Goal: Task Accomplishment & Management: Manage account settings

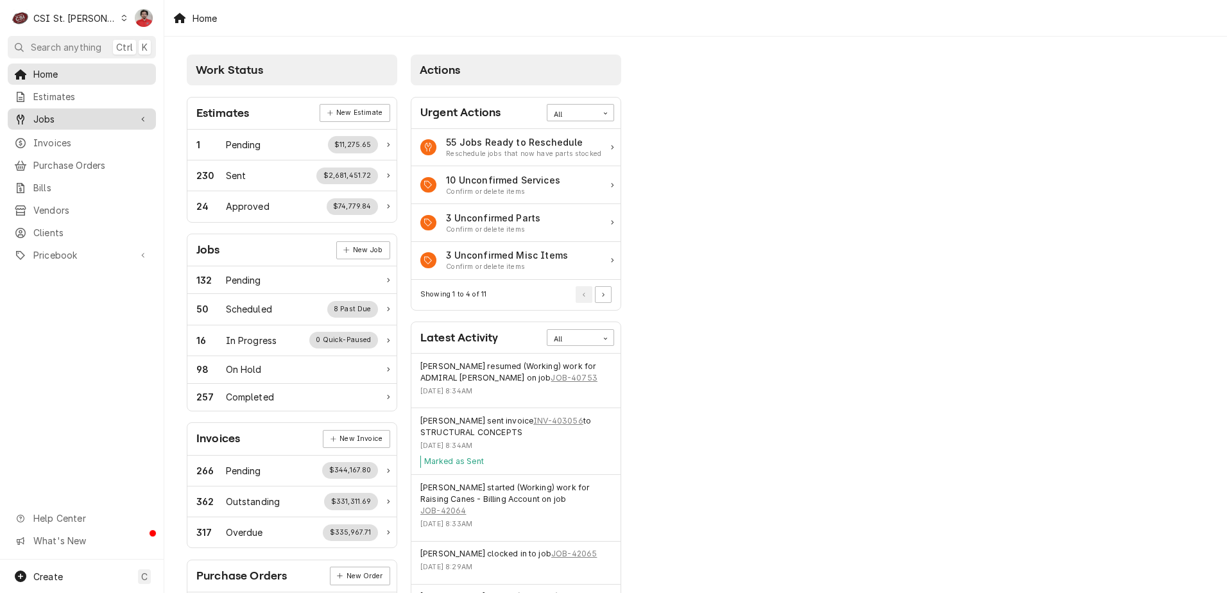
click at [58, 120] on span "Jobs" at bounding box center [81, 118] width 97 height 13
click at [79, 144] on div "Jobs" at bounding box center [81, 141] width 143 height 16
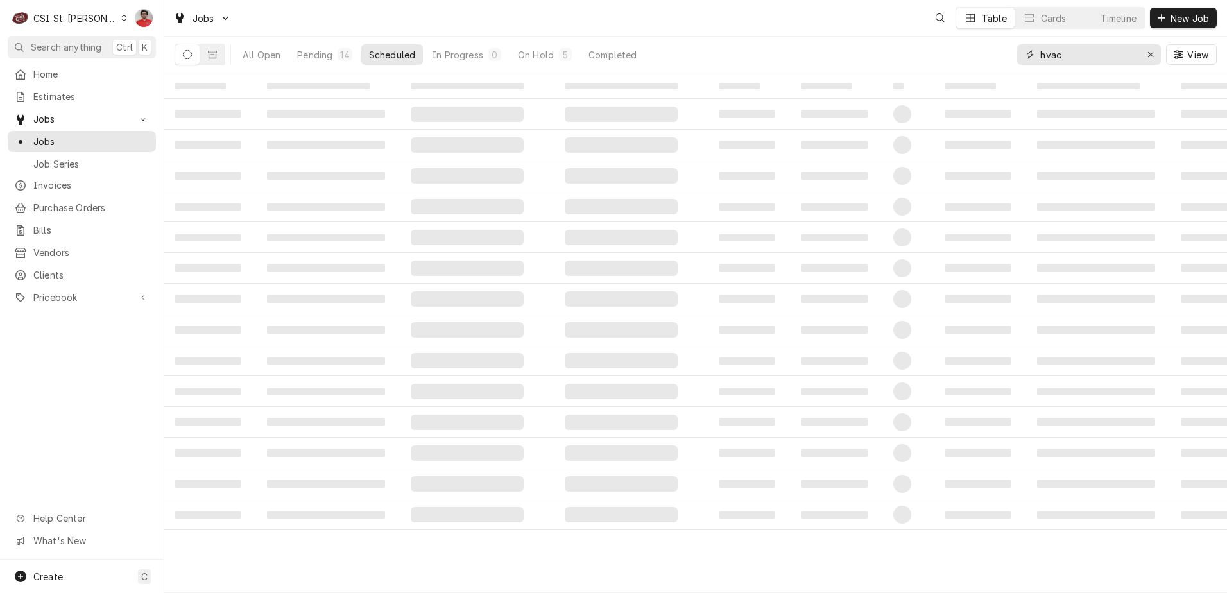
click at [1085, 57] on input "hvac" at bounding box center [1088, 54] width 96 height 21
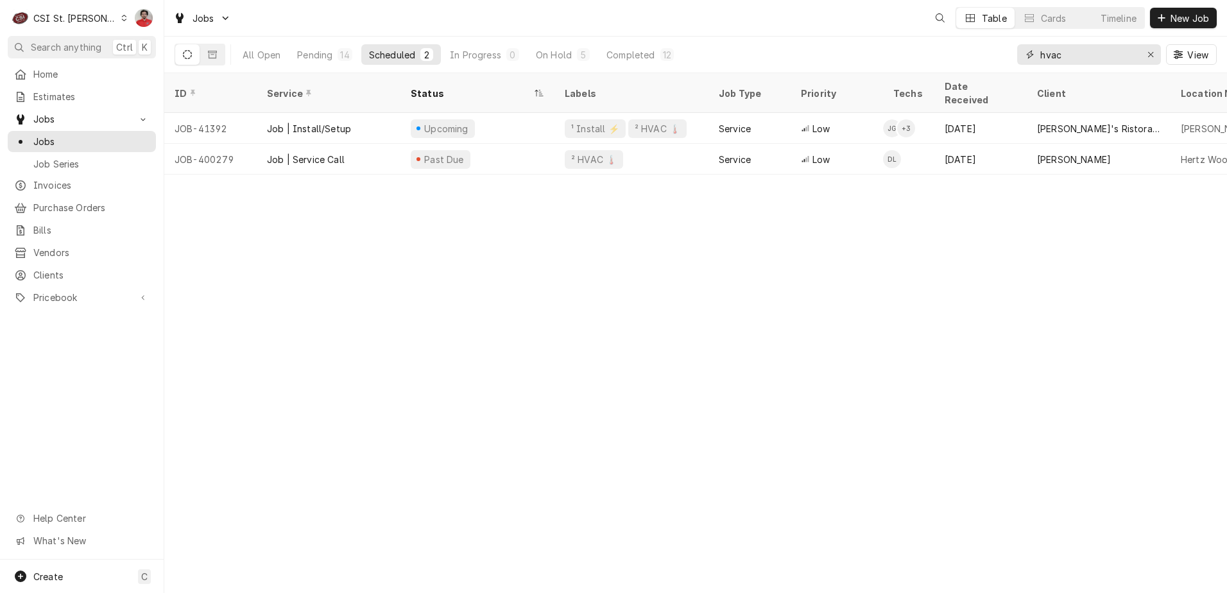
click at [1085, 57] on input "hvac" at bounding box center [1088, 54] width 96 height 21
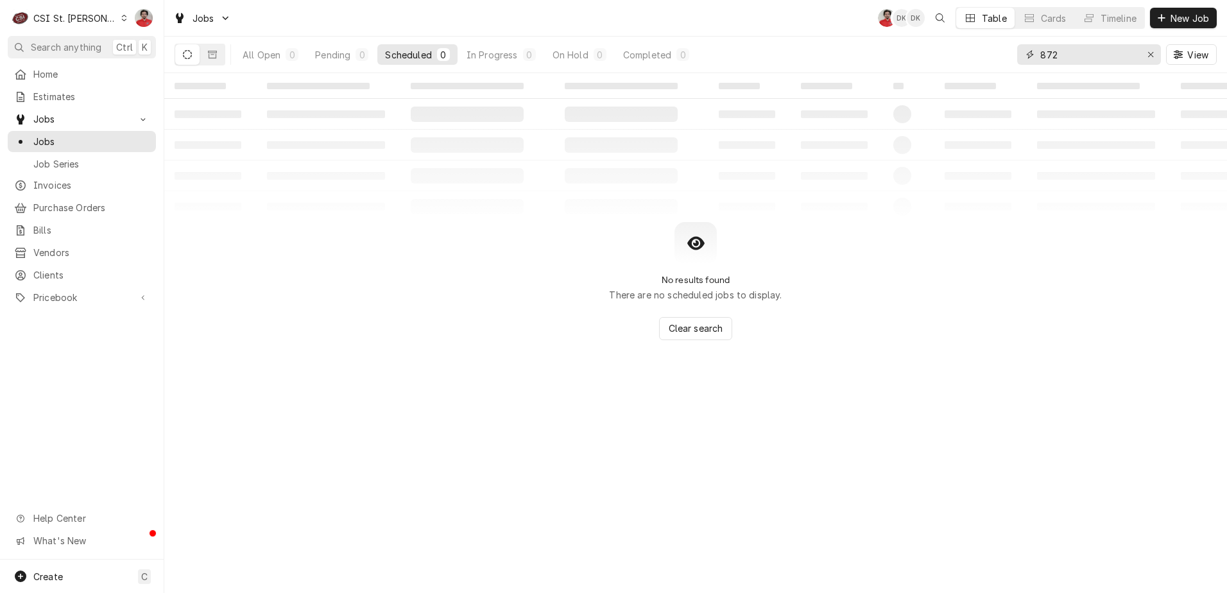
type input "872"
click at [269, 53] on div "All Open" at bounding box center [262, 54] width 38 height 13
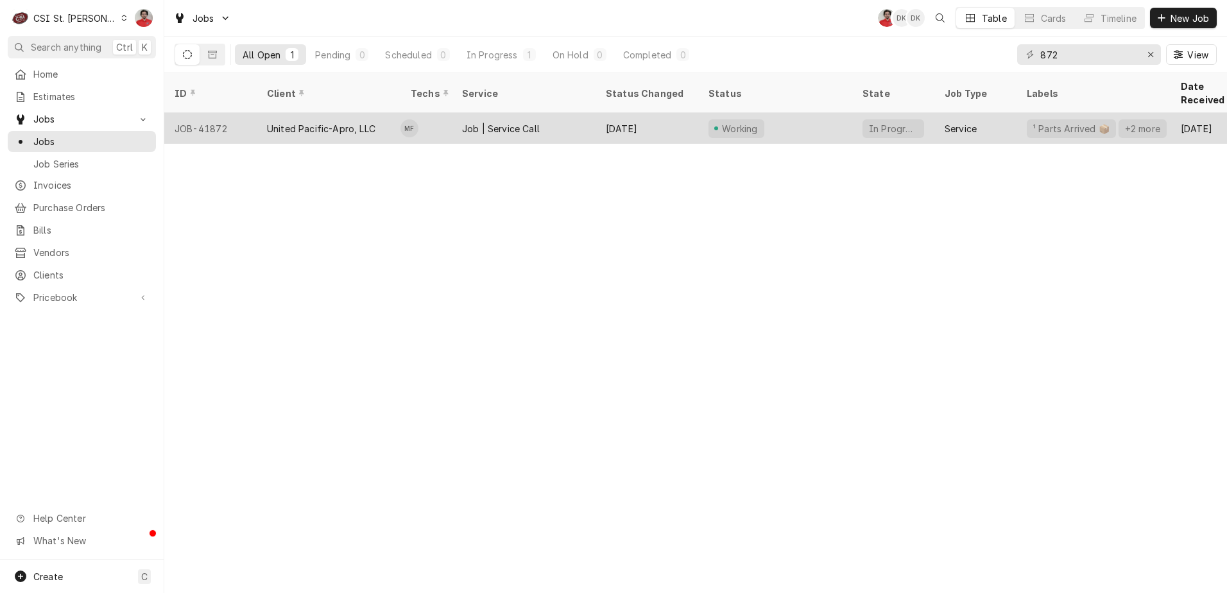
click at [344, 122] on div "United Pacific-Apro, LLC" at bounding box center [321, 128] width 108 height 13
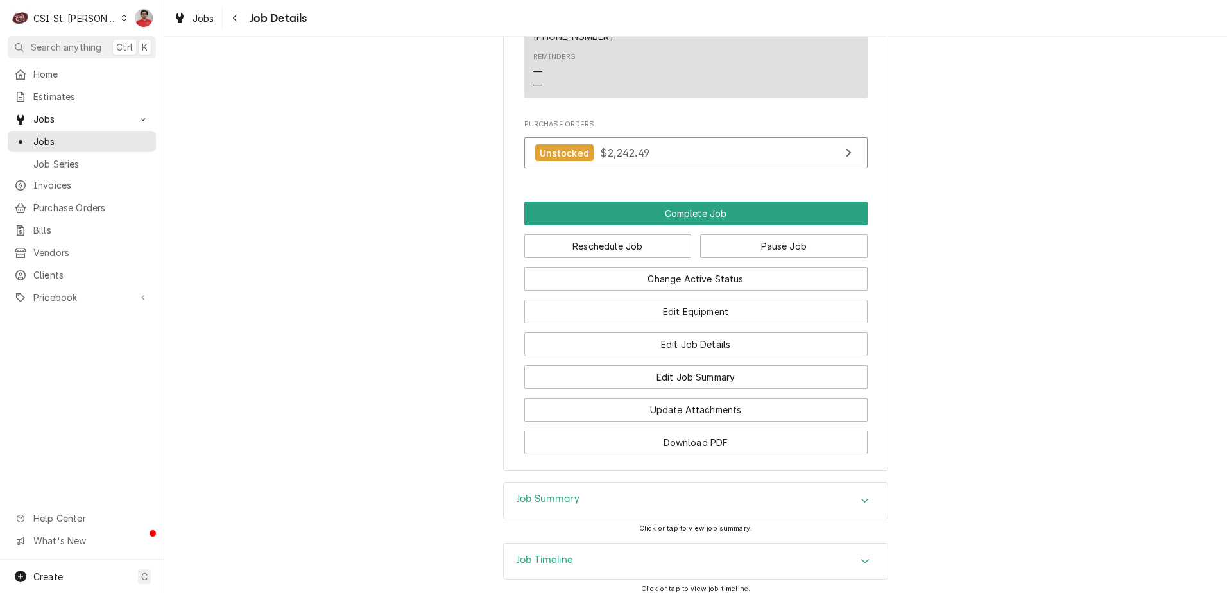
scroll to position [2233, 0]
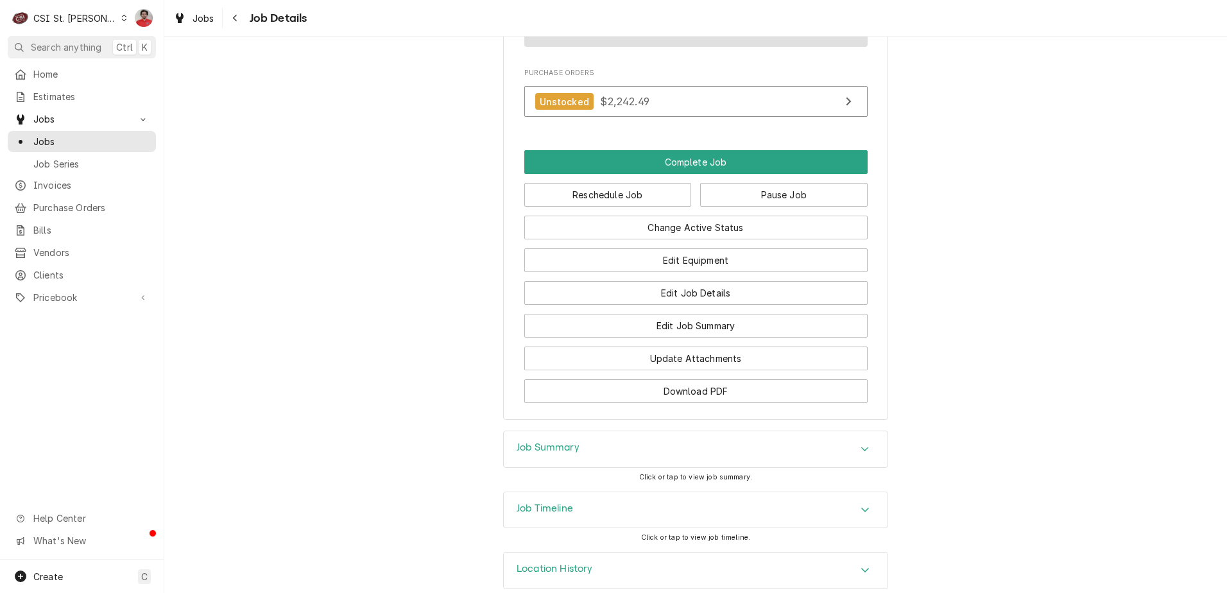
click at [580, 563] on h3 "Location History" at bounding box center [555, 569] width 76 height 12
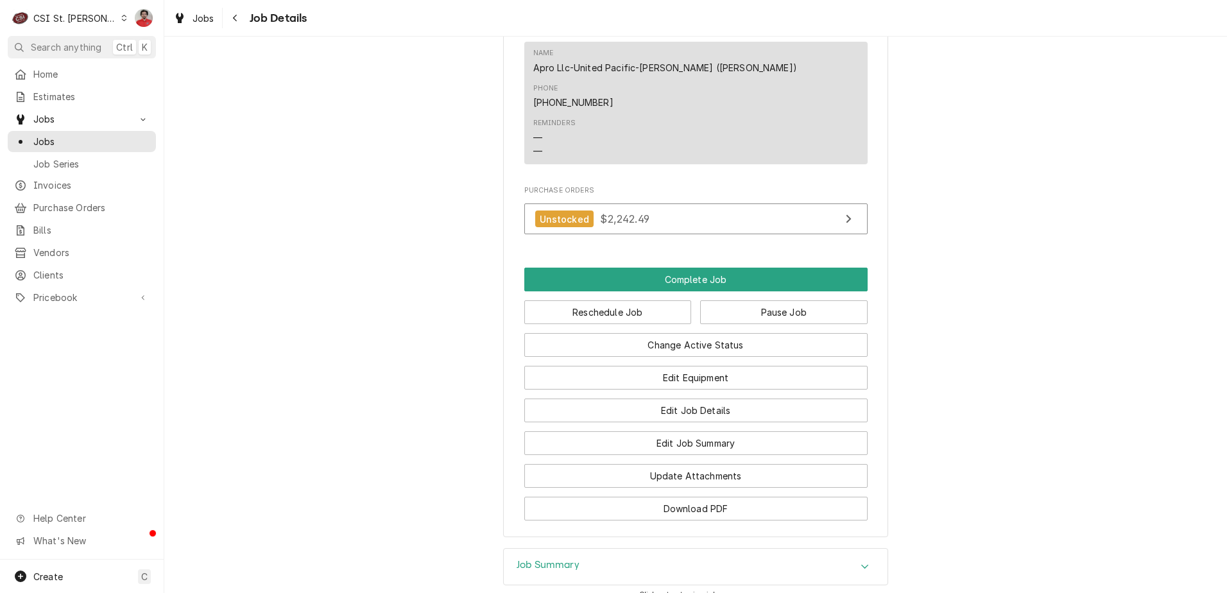
scroll to position [2373, 0]
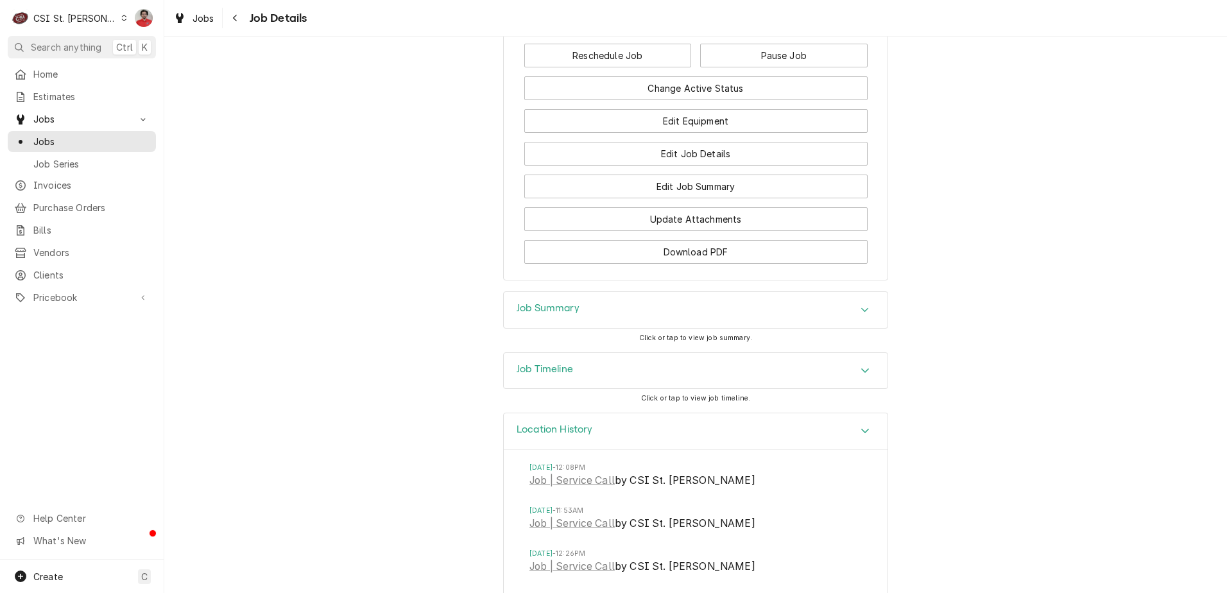
drag, startPoint x: 575, startPoint y: 410, endPoint x: 580, endPoint y: 384, distance: 26.8
click at [575, 424] on h3 "Location History" at bounding box center [555, 430] width 76 height 12
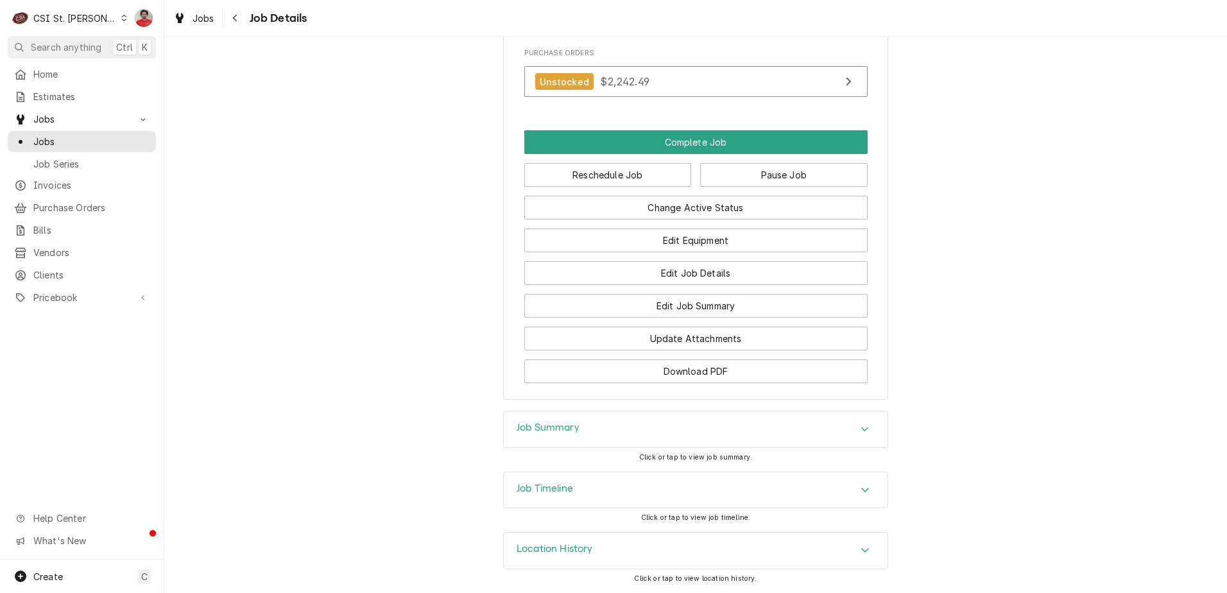
scroll to position [2233, 0]
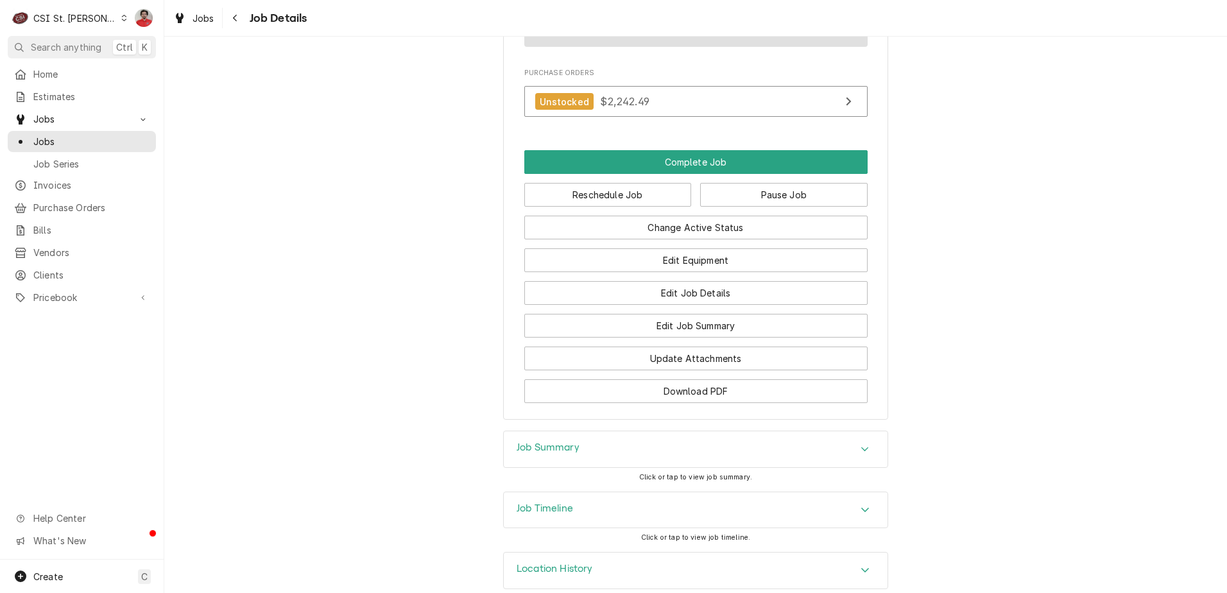
click at [587, 370] on div "Download PDF" at bounding box center [695, 386] width 343 height 33
click at [583, 501] on div "Job Timeline" at bounding box center [696, 510] width 384 height 36
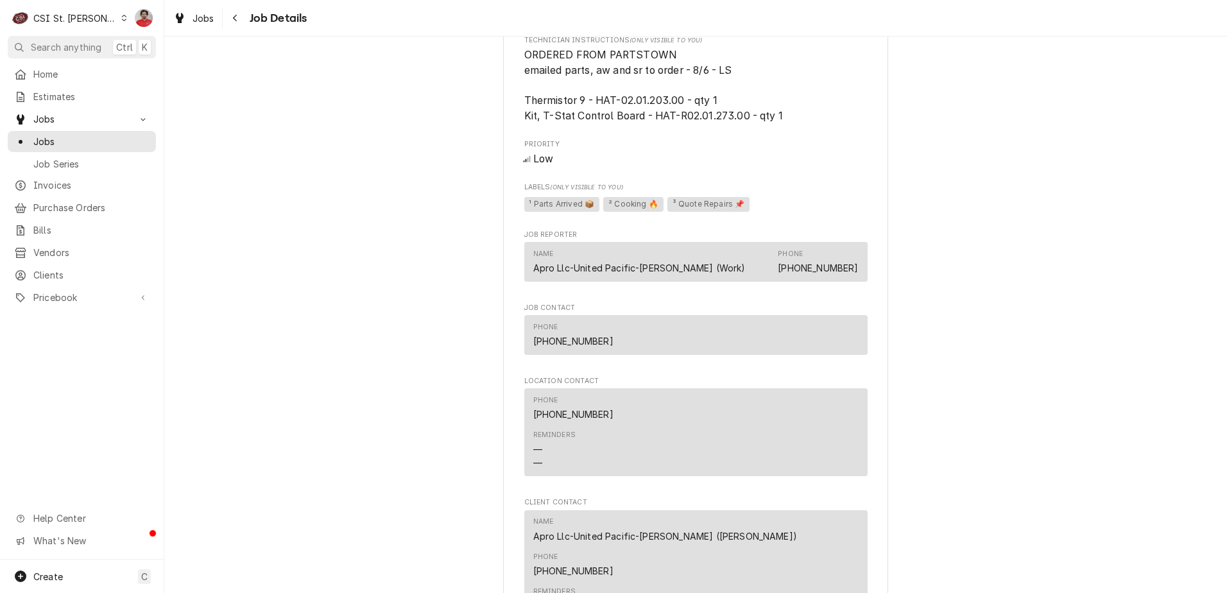
scroll to position [1198, 0]
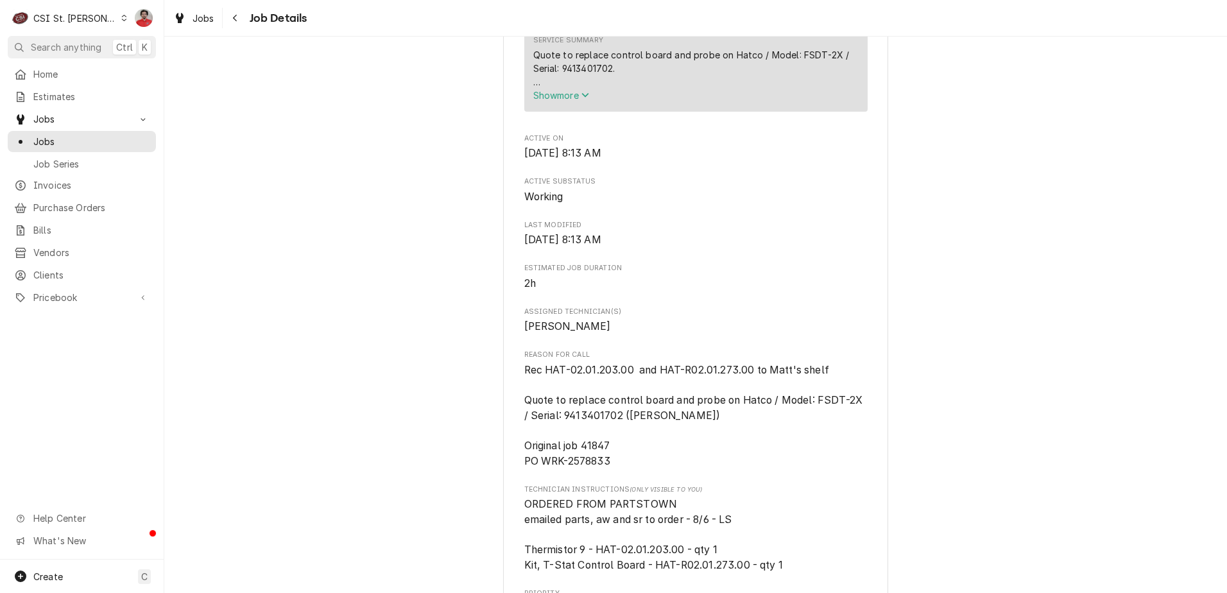
click at [41, 296] on span "Pricebook" at bounding box center [81, 297] width 97 height 13
click at [51, 336] on span "Parts & Materials" at bounding box center [91, 342] width 116 height 13
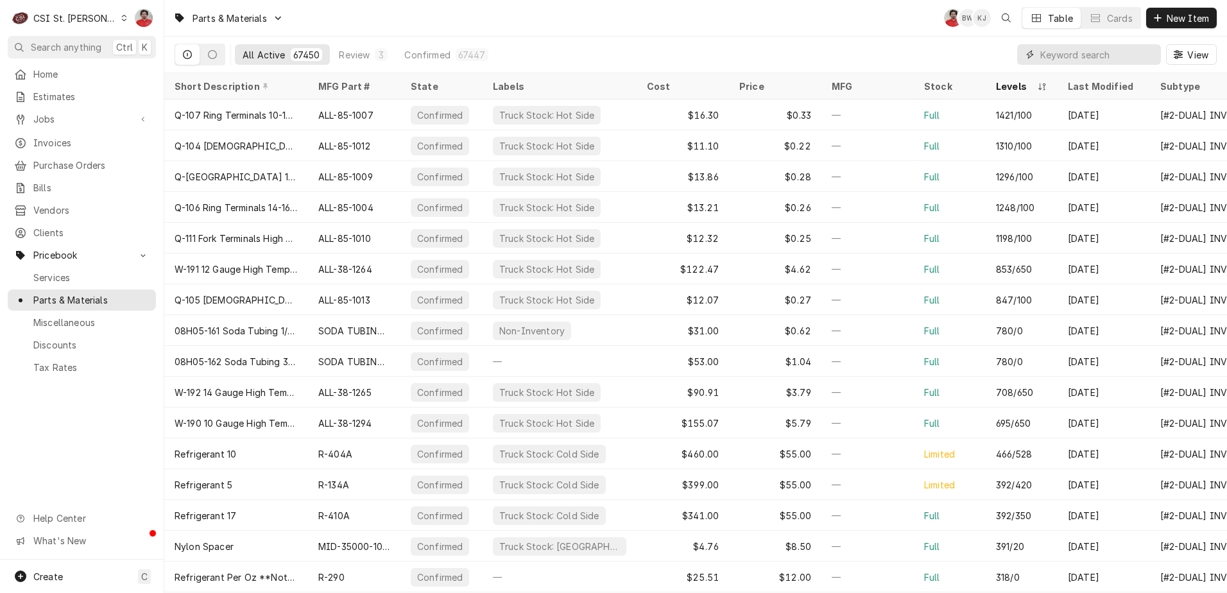
click at [1090, 51] on input "Dynamic Content Wrapper" at bounding box center [1097, 54] width 114 height 21
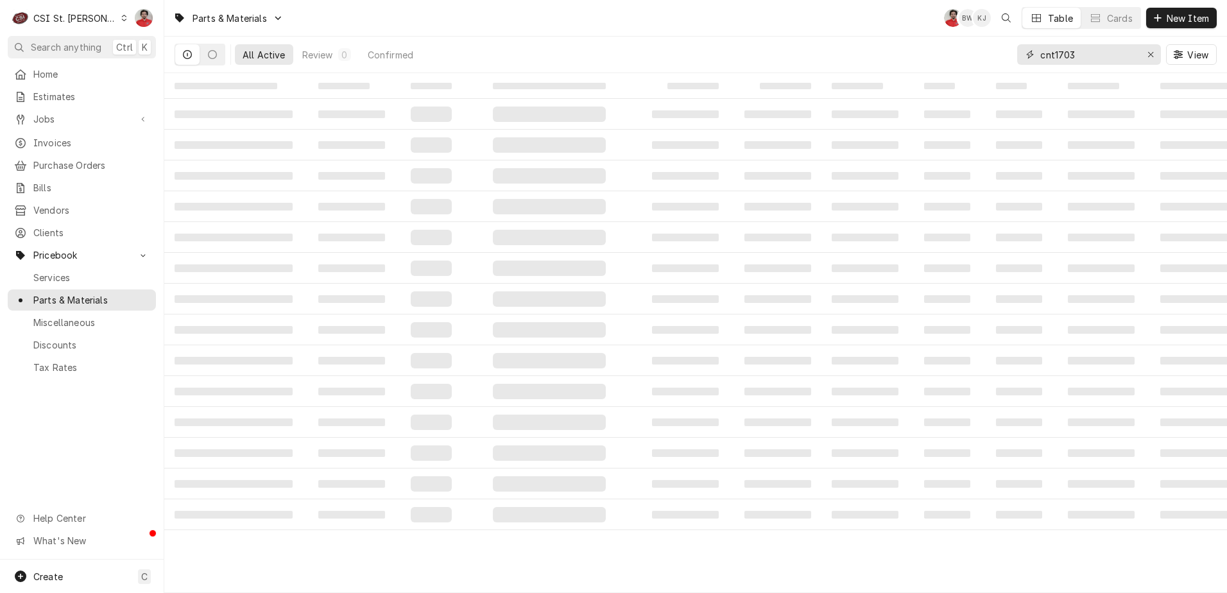
type input "cnt1703"
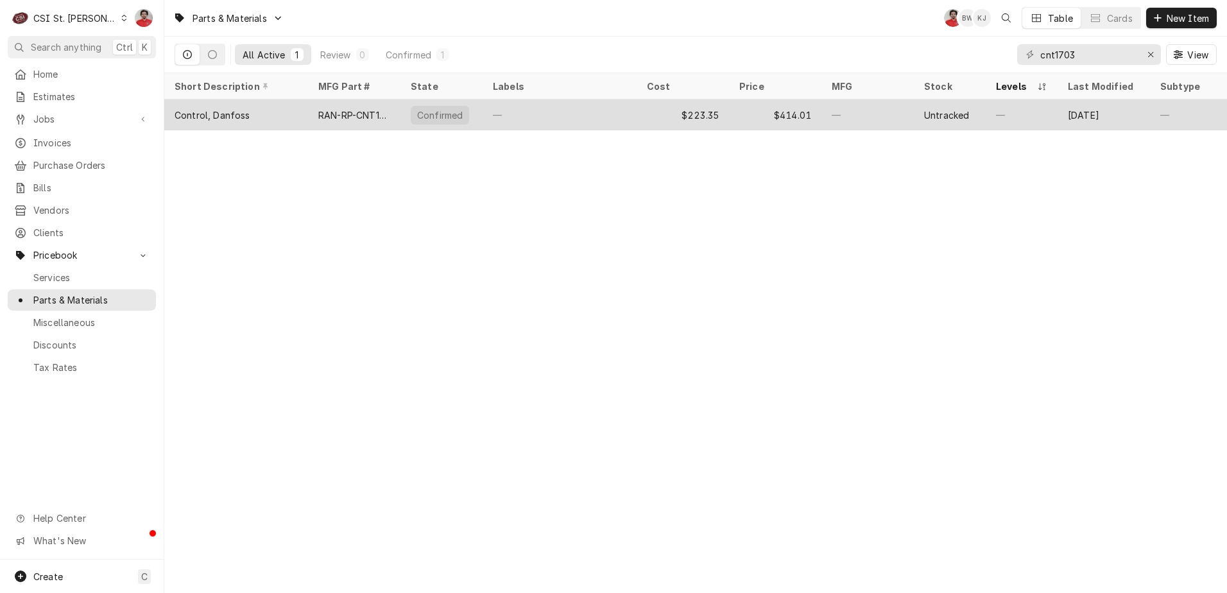
click at [581, 108] on div "—" at bounding box center [560, 114] width 154 height 31
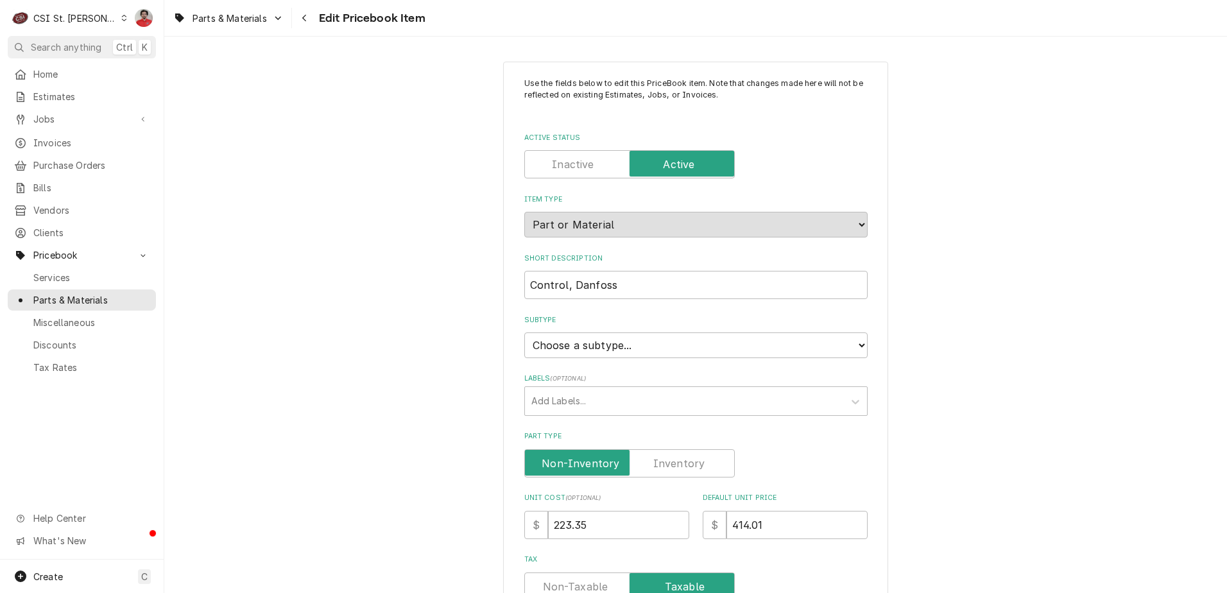
click at [662, 466] on label "Part Type" at bounding box center [629, 463] width 211 height 28
click at [662, 466] on input "Part Type" at bounding box center [629, 463] width 199 height 28
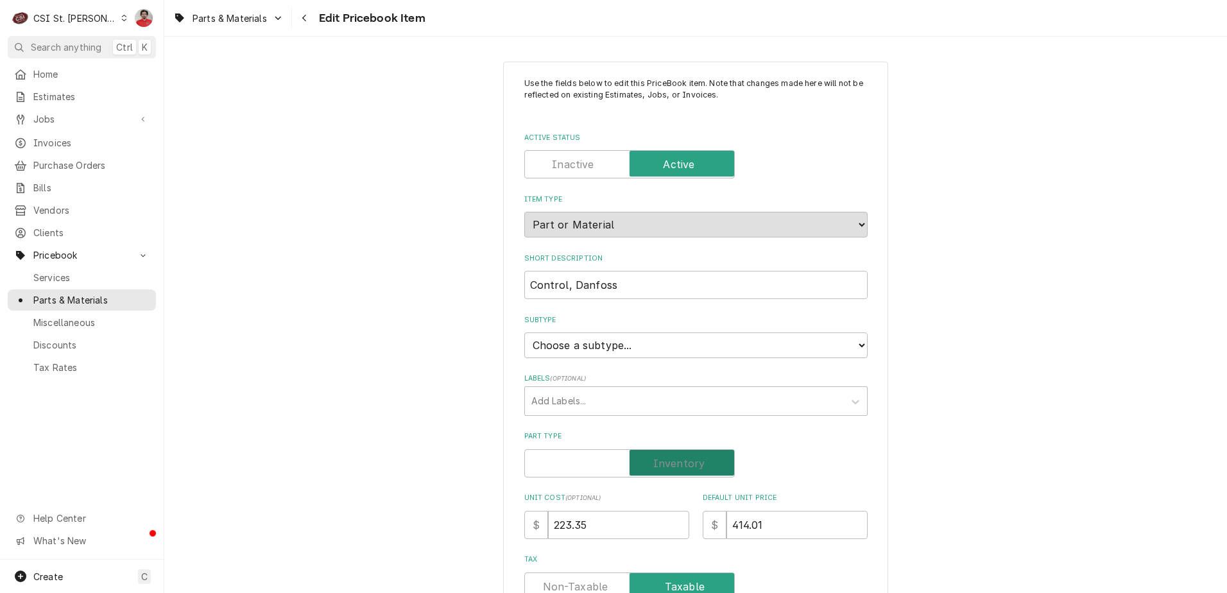
checkbox input "true"
type textarea "x"
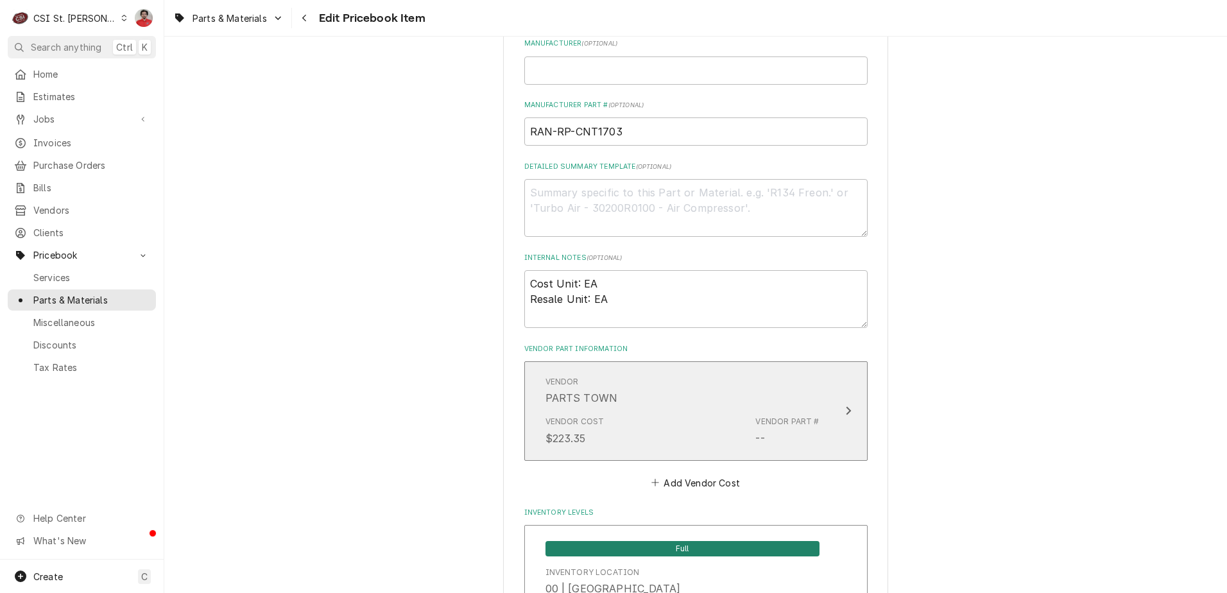
scroll to position [193, 0]
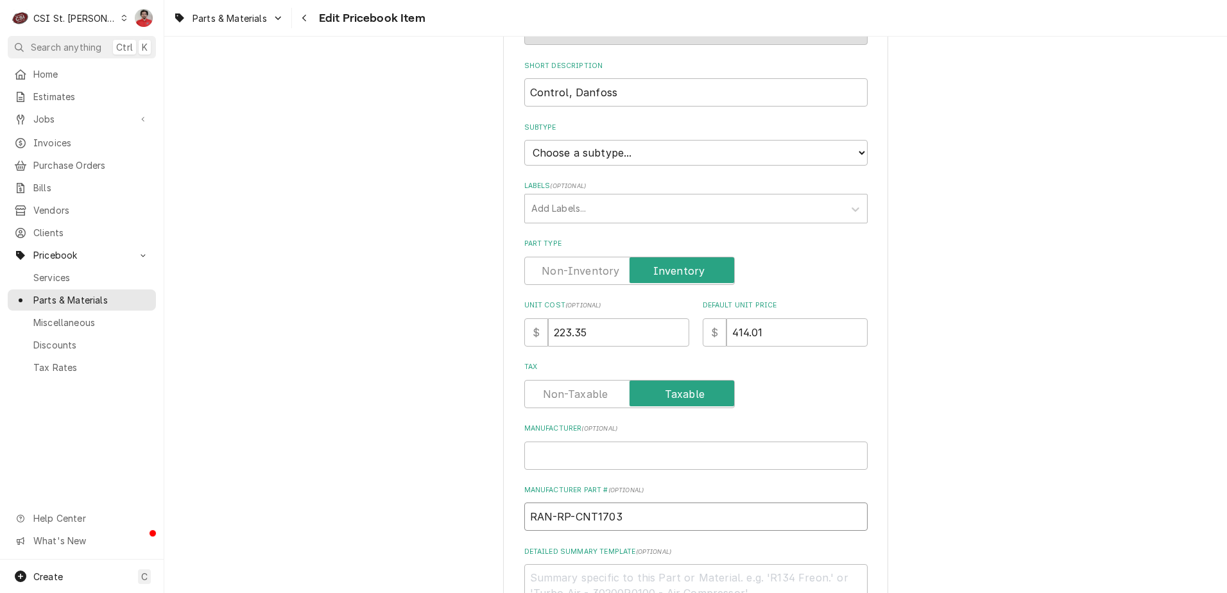
drag, startPoint x: 628, startPoint y: 515, endPoint x: 554, endPoint y: 513, distance: 74.5
click at [554, 513] on input "RAN-RP-CNT1703" at bounding box center [695, 517] width 343 height 28
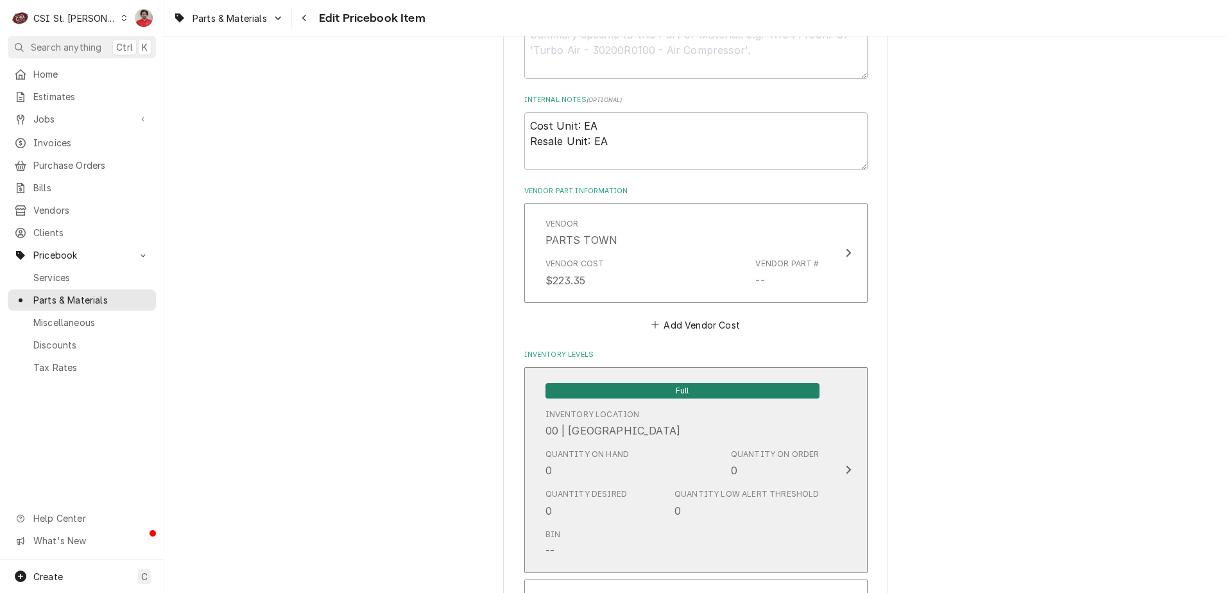
scroll to position [642, 0]
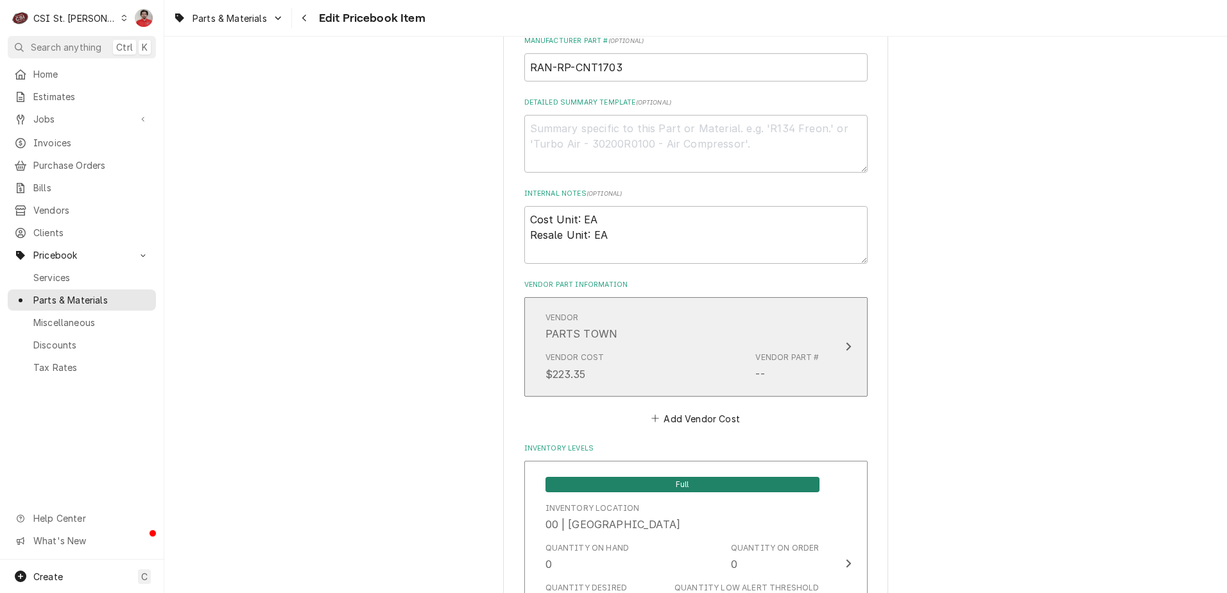
click at [680, 352] on div "Vendor Cost $223.35 Vendor Part # --" at bounding box center [683, 367] width 274 height 40
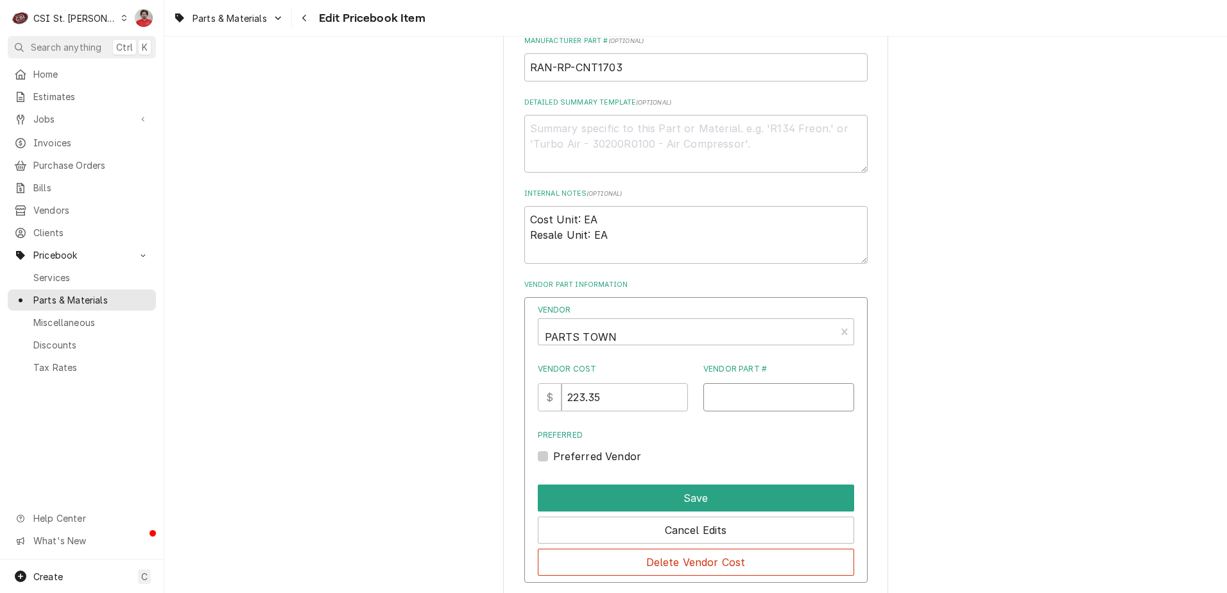
click at [730, 388] on input "Vendor Part #" at bounding box center [778, 397] width 151 height 28
paste input "RDRPCNT1703"
type input "RDRPCNT1703"
drag, startPoint x: 636, startPoint y: 393, endPoint x: 528, endPoint y: 392, distance: 108.5
click at [529, 393] on div "Vendor PARTS TOWN Vendor Cost $ 223.35 Vendor Part # RDRPCNT1703 Preferred Pref…" at bounding box center [695, 440] width 343 height 286
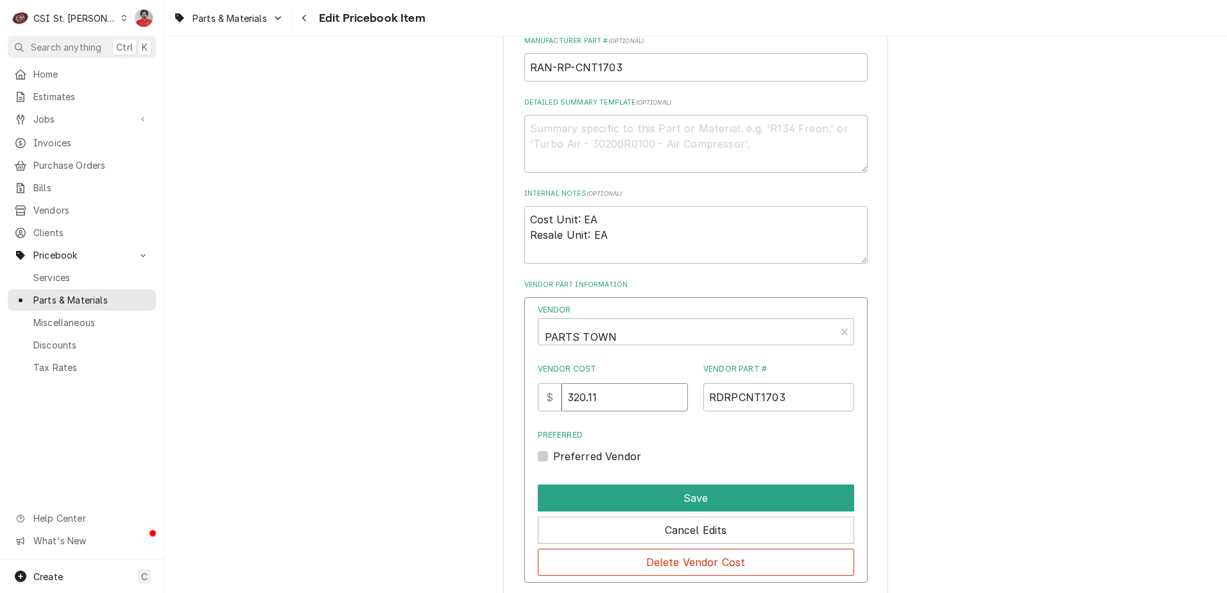
type input "320.11"
click at [617, 461] on label "Preferred Vendor" at bounding box center [597, 456] width 89 height 15
click at [617, 461] on input "Preferred" at bounding box center [711, 463] width 316 height 28
checkbox input "true"
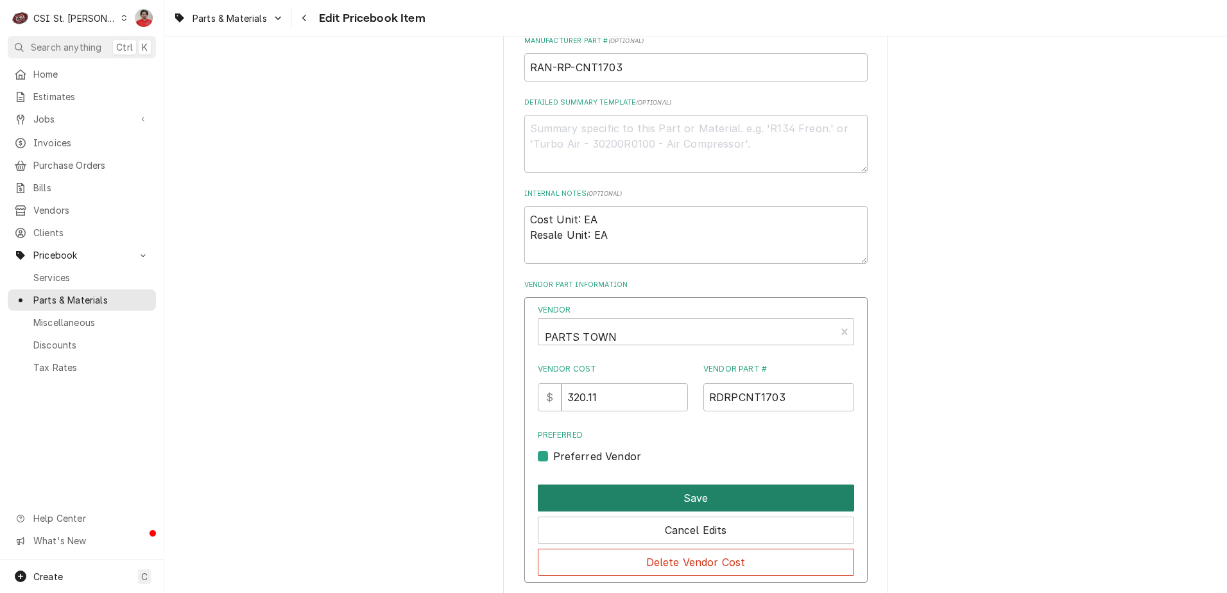
click at [640, 496] on button "Save" at bounding box center [696, 498] width 316 height 27
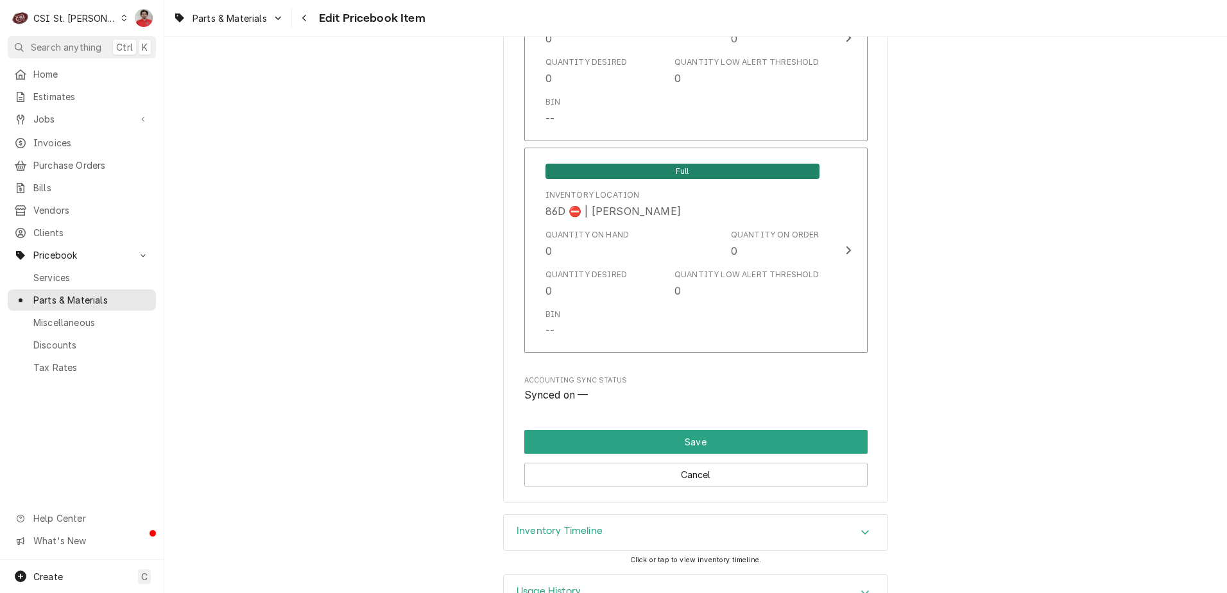
scroll to position [10789, 0]
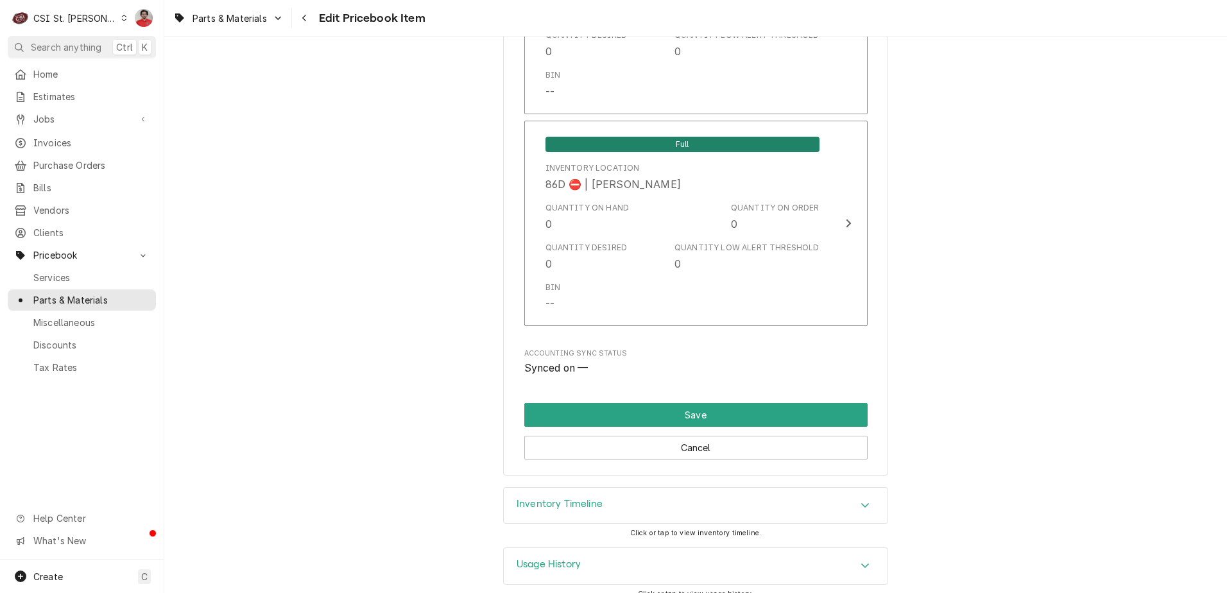
click at [623, 548] on div "Usage History" at bounding box center [696, 566] width 384 height 36
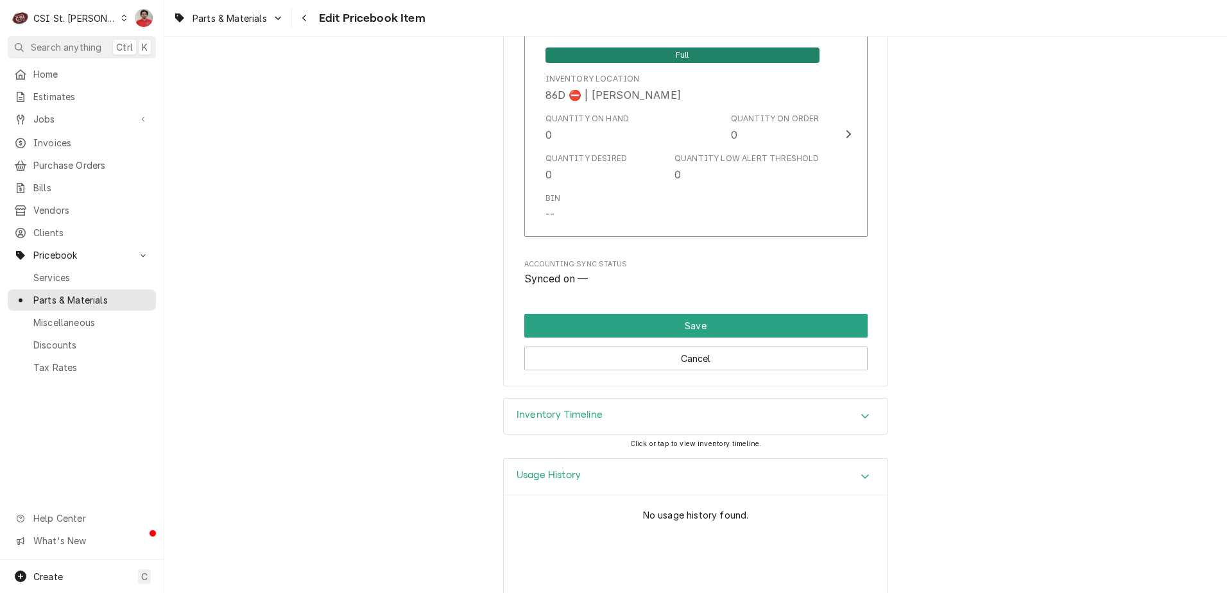
scroll to position [10908, 0]
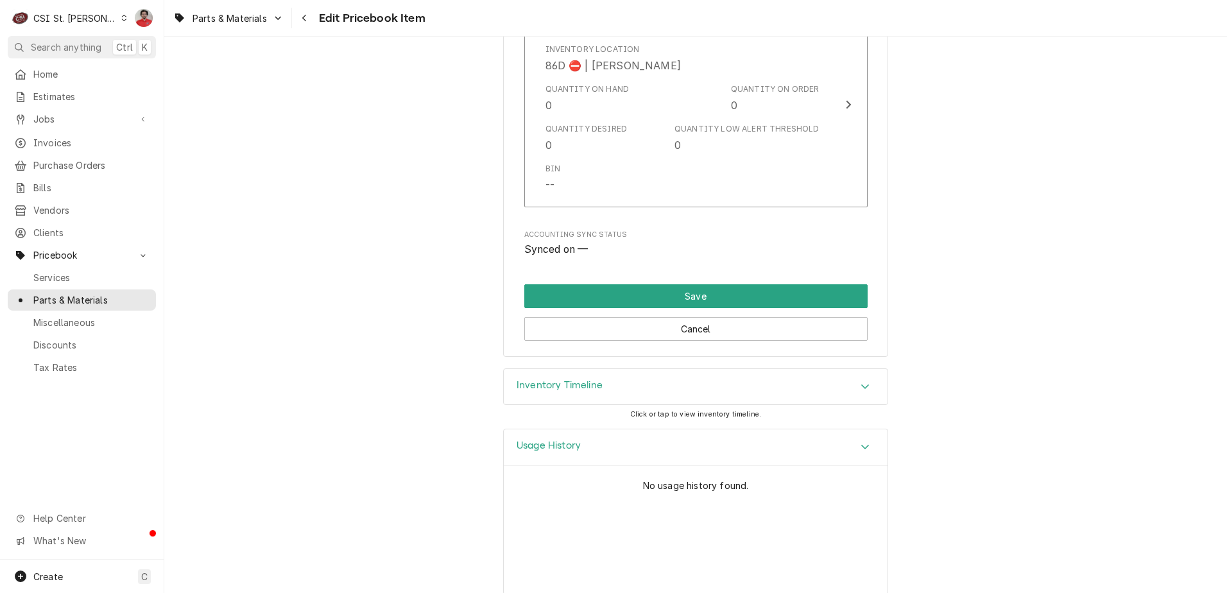
click at [639, 369] on div "Inventory Timeline" at bounding box center [696, 387] width 384 height 36
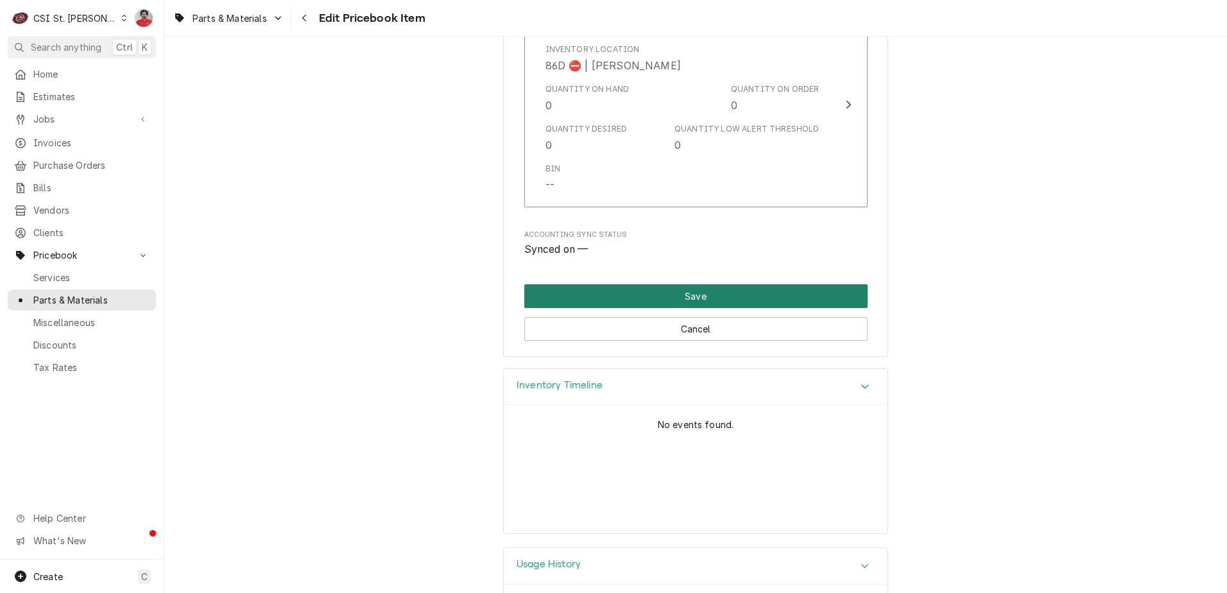
click at [652, 284] on button "Save" at bounding box center [695, 296] width 343 height 24
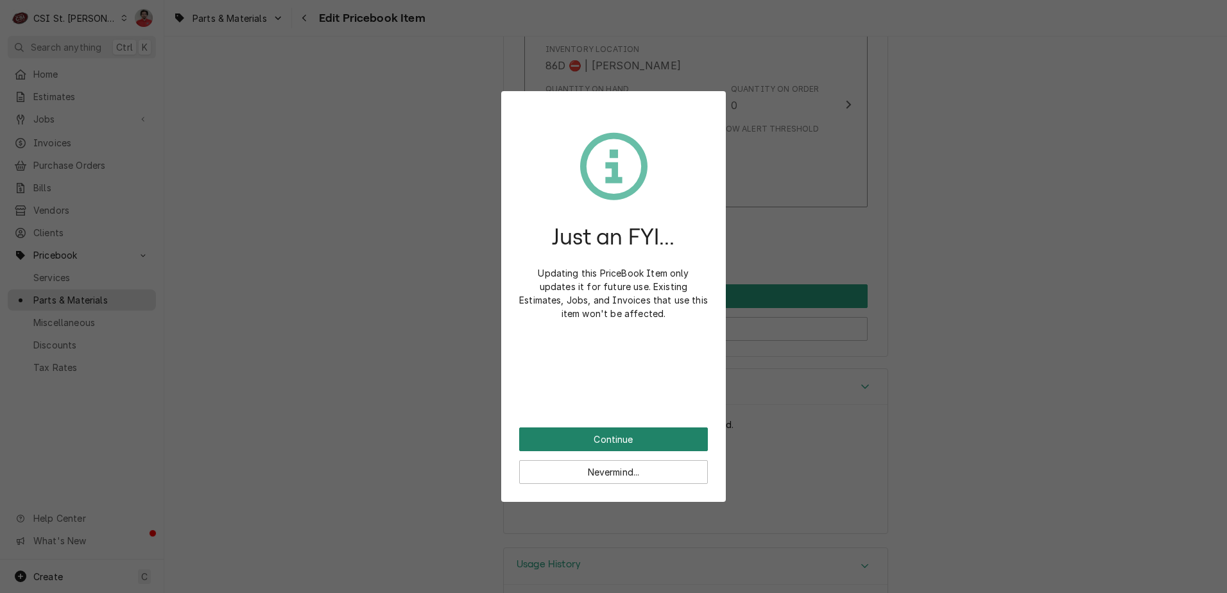
click at [628, 443] on button "Continue" at bounding box center [613, 439] width 189 height 24
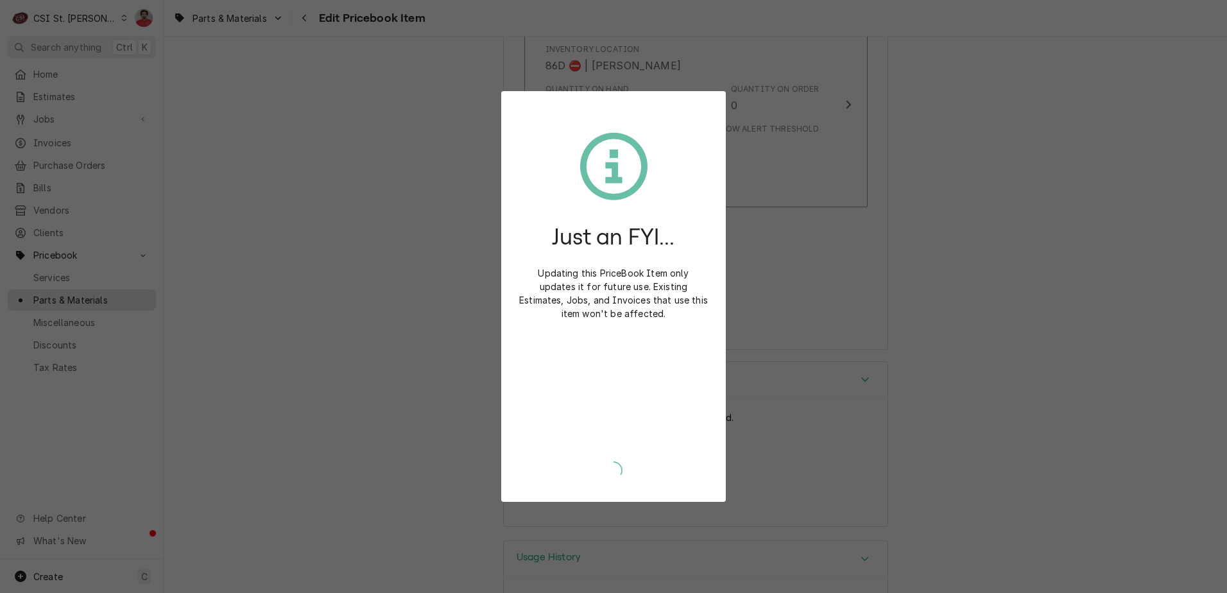
type textarea "x"
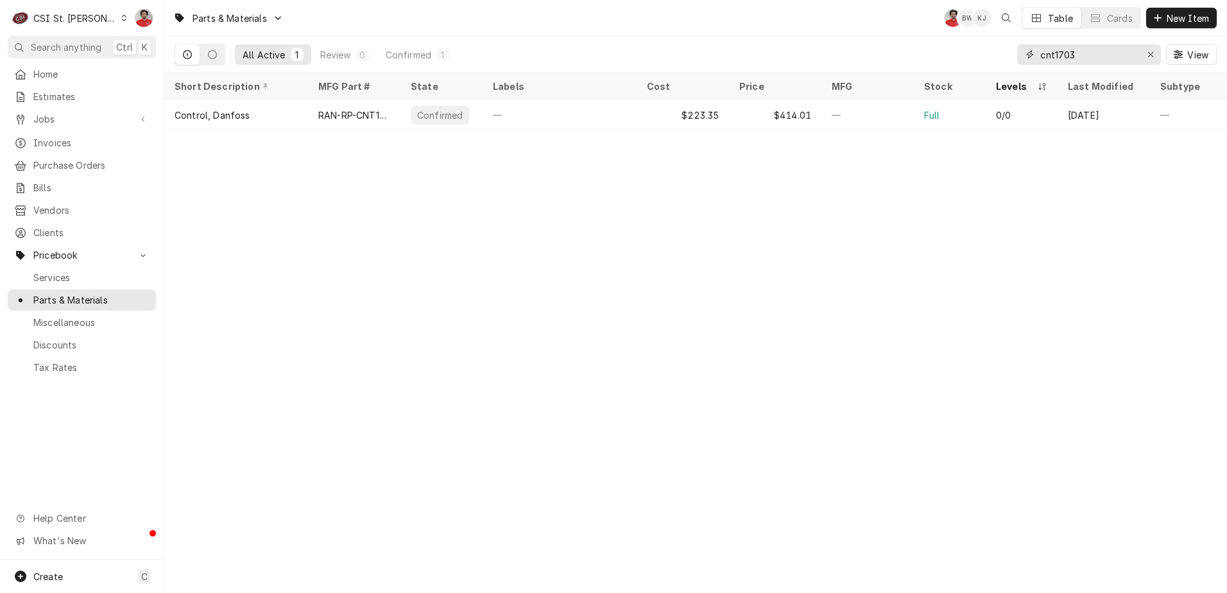
drag, startPoint x: 1076, startPoint y: 52, endPoint x: 967, endPoint y: 51, distance: 109.1
click at [985, 52] on div "All Active 1 Review 0 Confirmed 1 cnt1703 View" at bounding box center [696, 55] width 1042 height 36
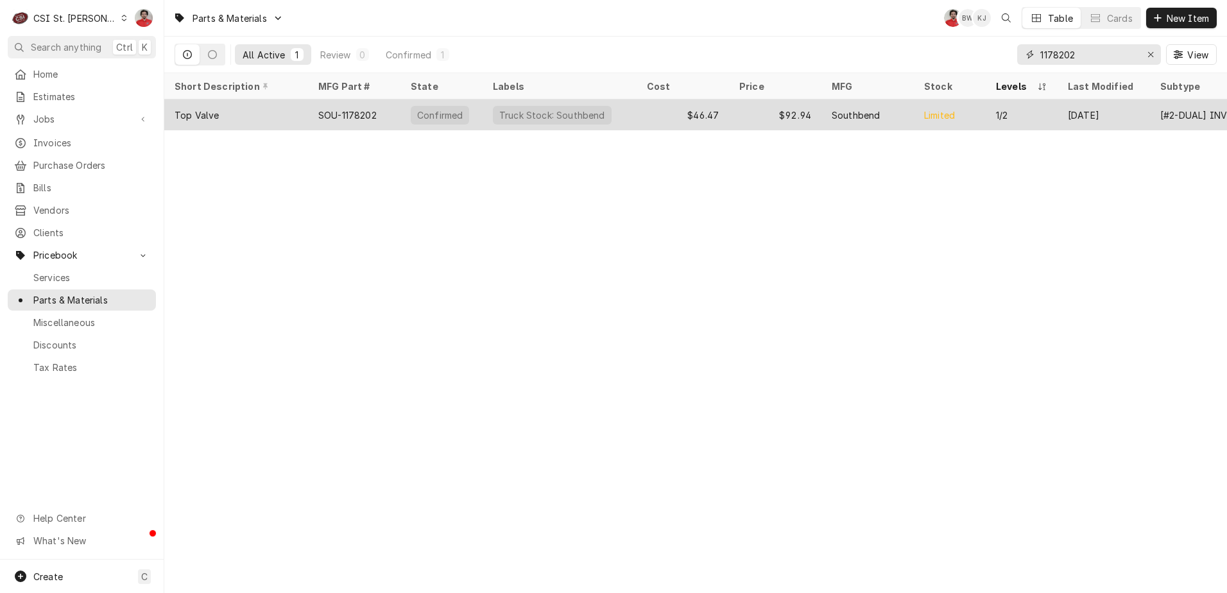
type input "1178202"
click at [887, 114] on div "Southbend" at bounding box center [867, 114] width 92 height 31
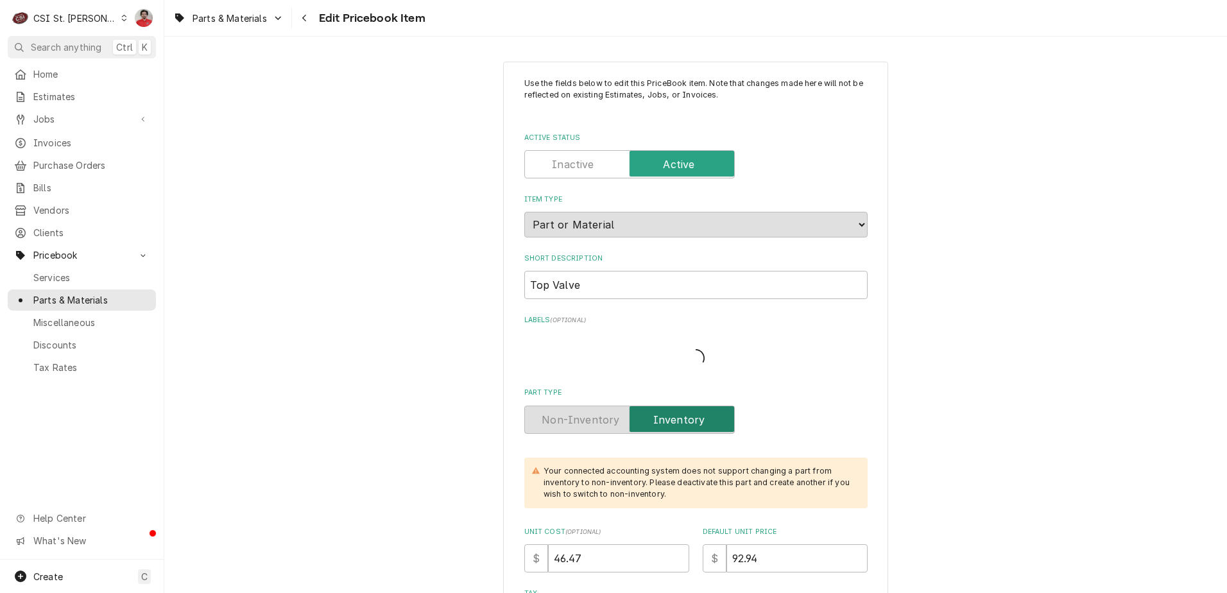
type textarea "x"
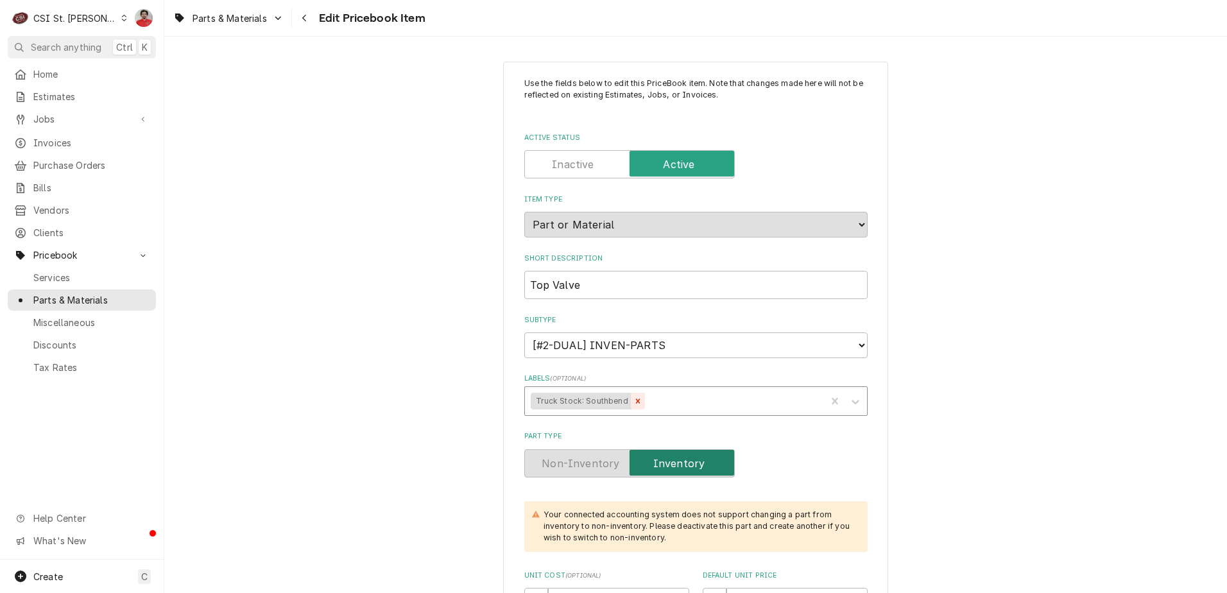
scroll to position [321, 0]
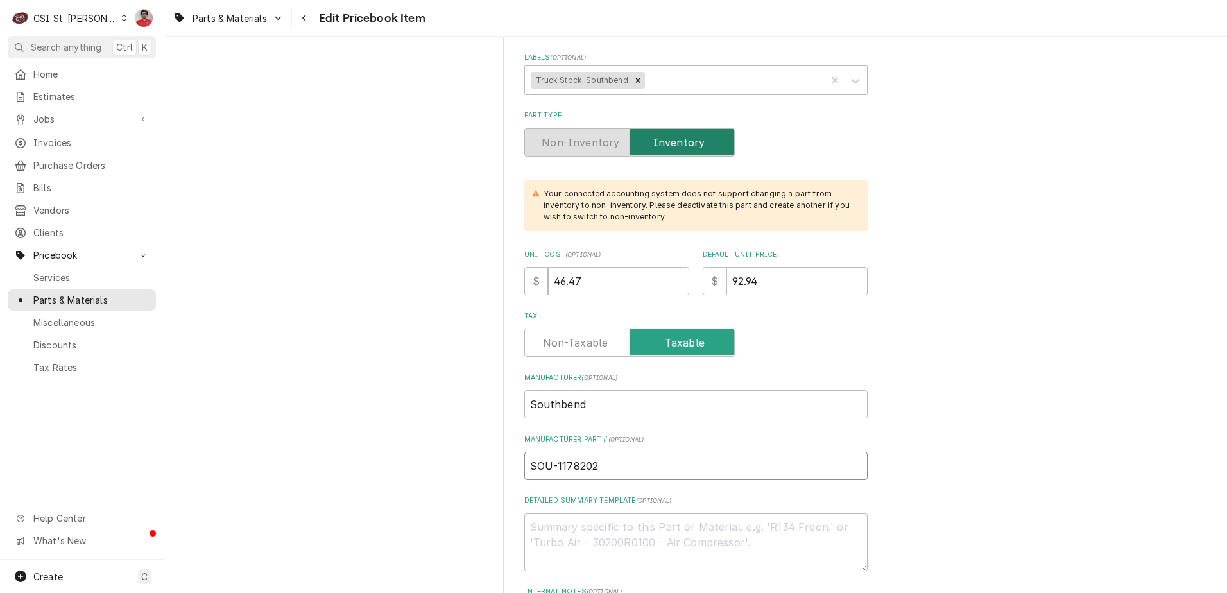
drag, startPoint x: 597, startPoint y: 469, endPoint x: 553, endPoint y: 463, distance: 44.0
click at [553, 463] on input "SOU-1178202" at bounding box center [695, 466] width 343 height 28
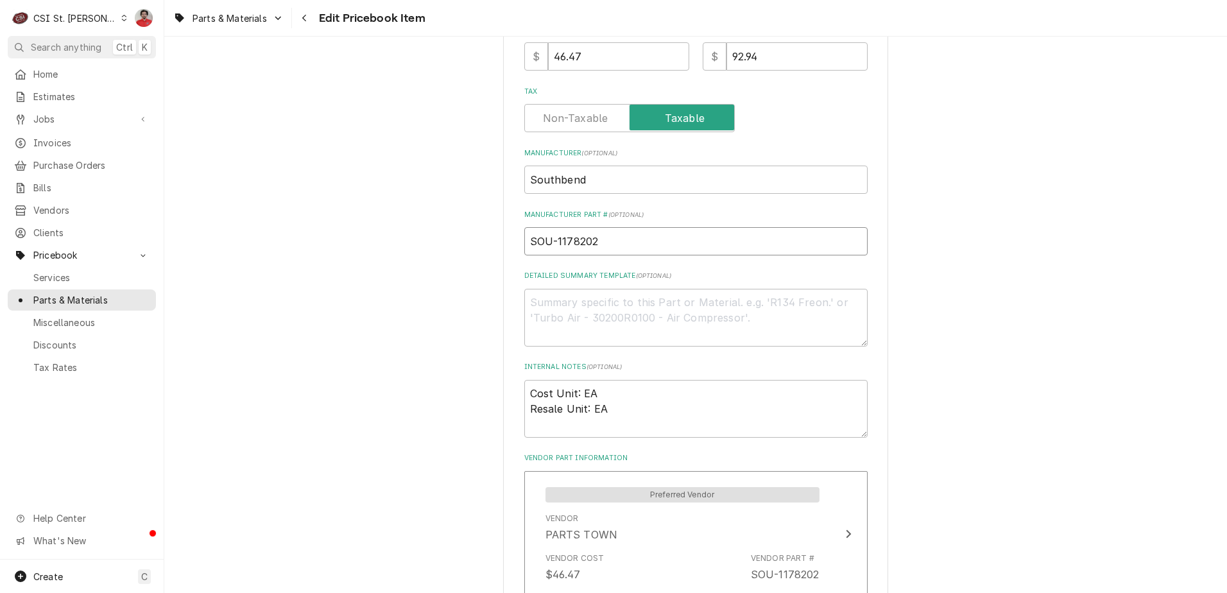
scroll to position [449, 0]
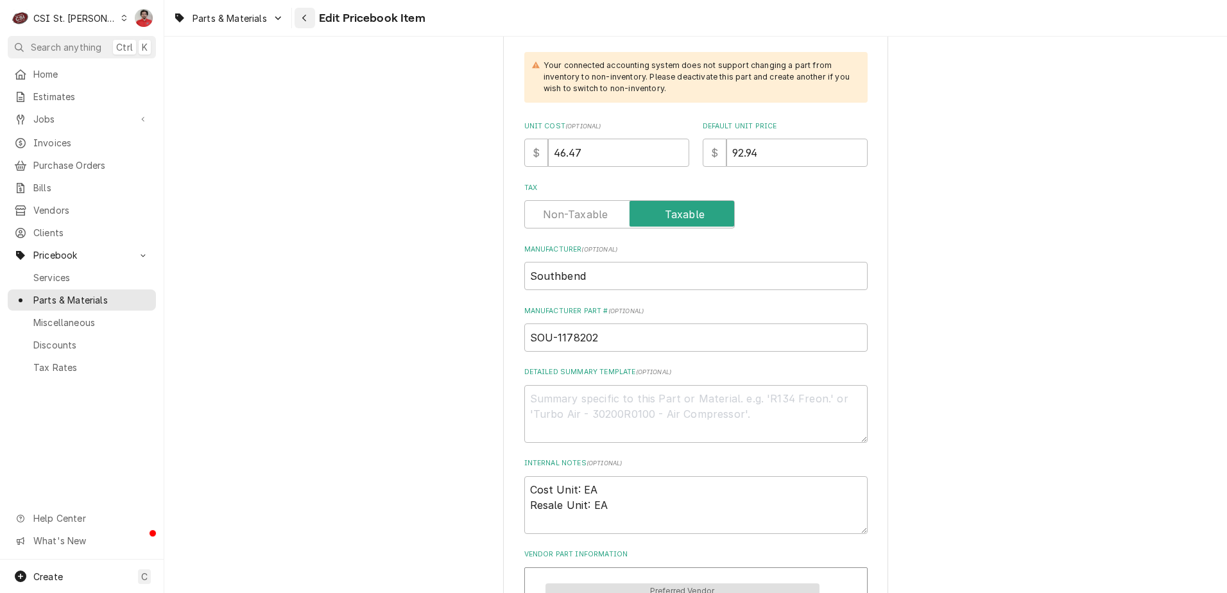
click at [304, 18] on icon "Navigate back" at bounding box center [304, 18] width 4 height 7
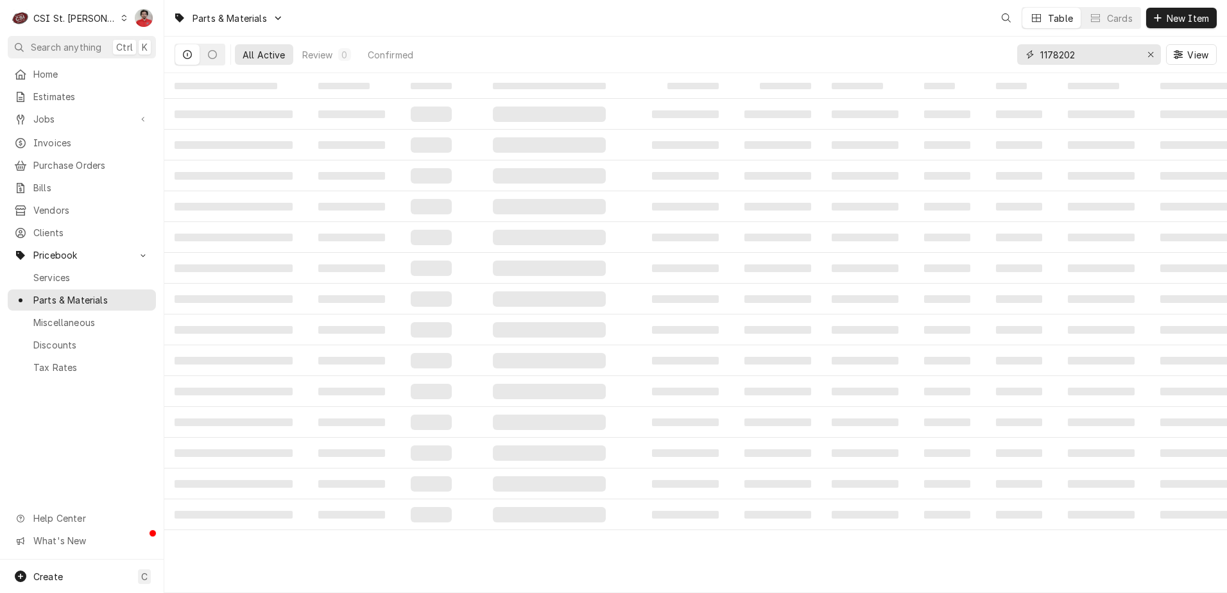
click at [1078, 55] on input "1178202" at bounding box center [1088, 54] width 96 height 21
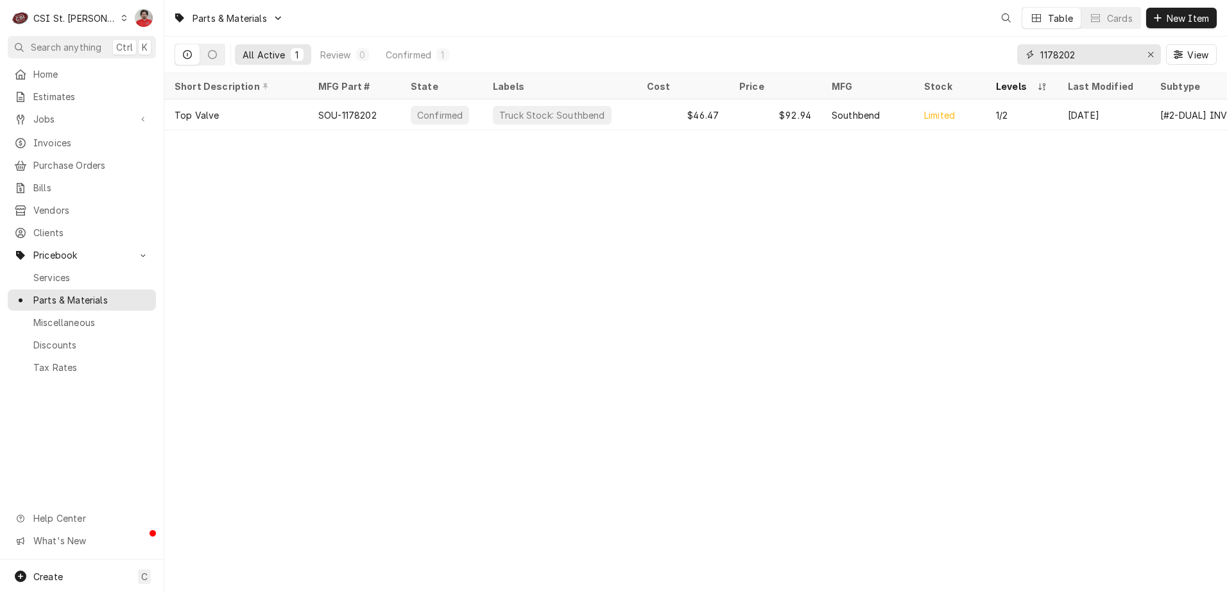
click at [1078, 55] on input "1178202" at bounding box center [1088, 54] width 96 height 21
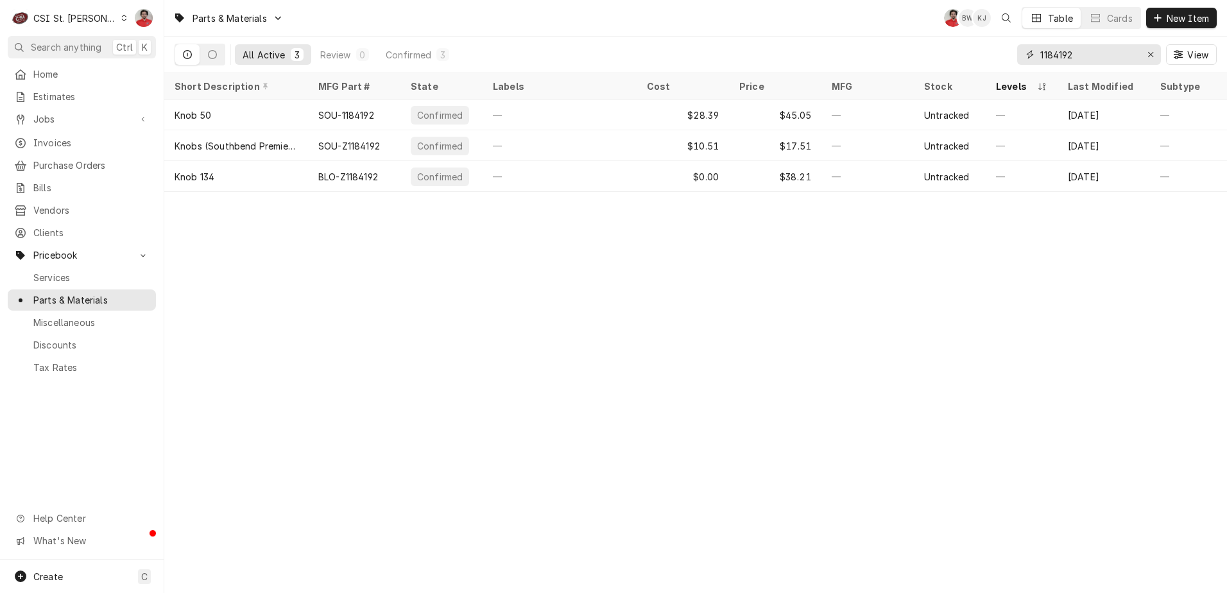
click at [1074, 61] on input "1184192" at bounding box center [1088, 54] width 96 height 21
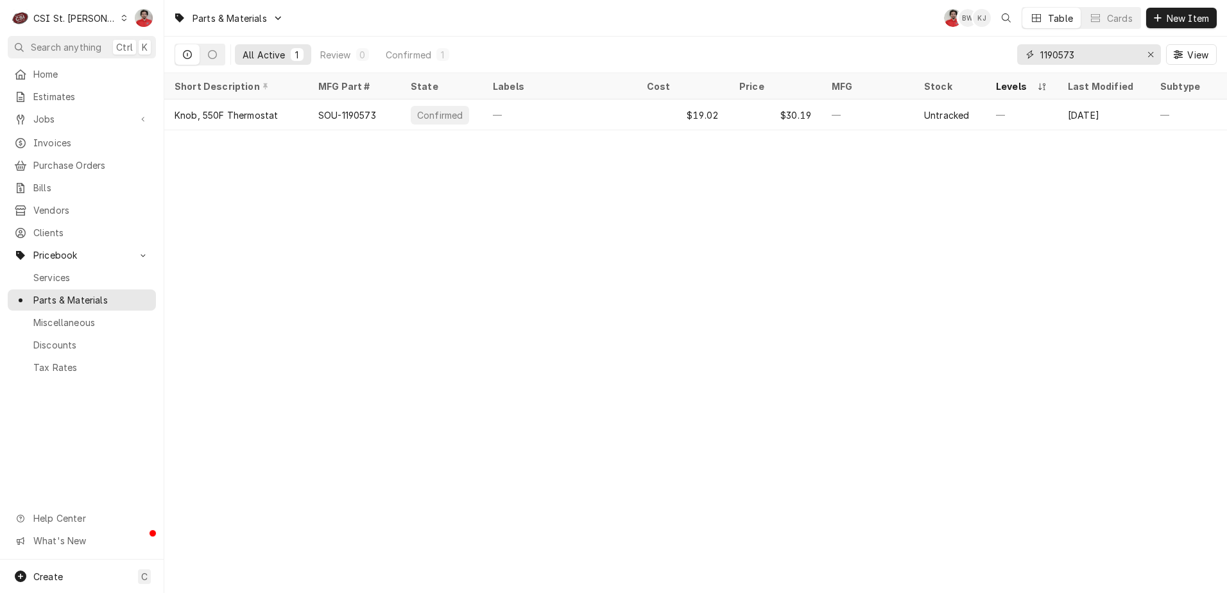
type input "1190573"
